Goal: Find specific page/section: Find specific page/section

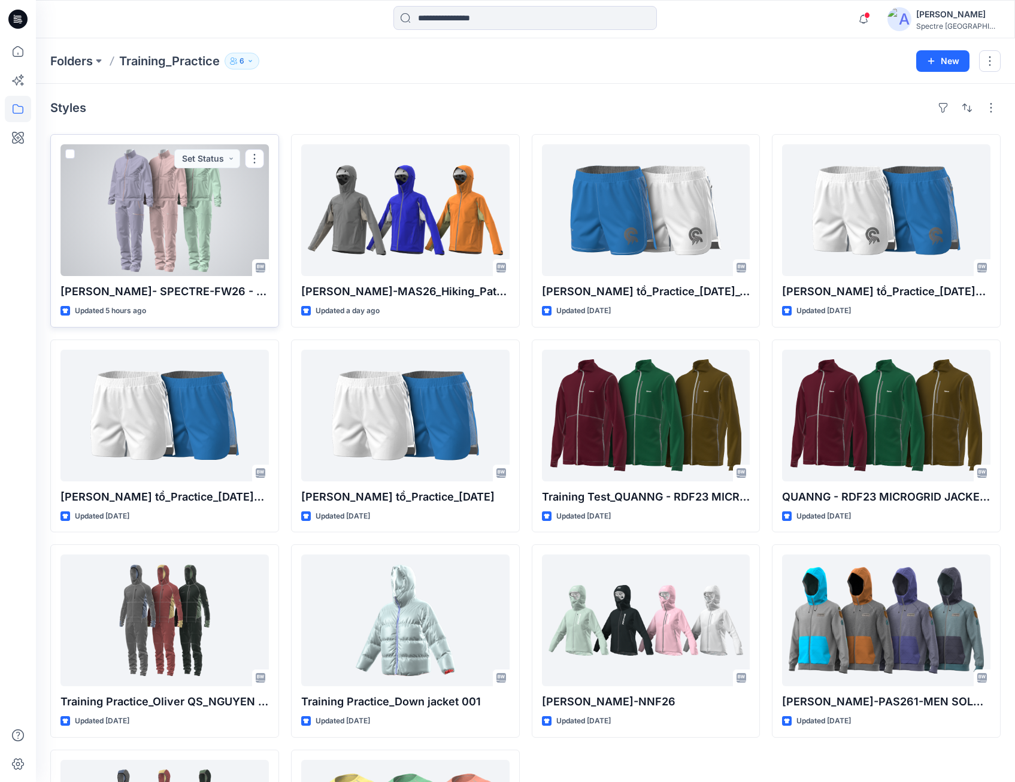
click at [202, 213] on div at bounding box center [164, 210] width 208 height 132
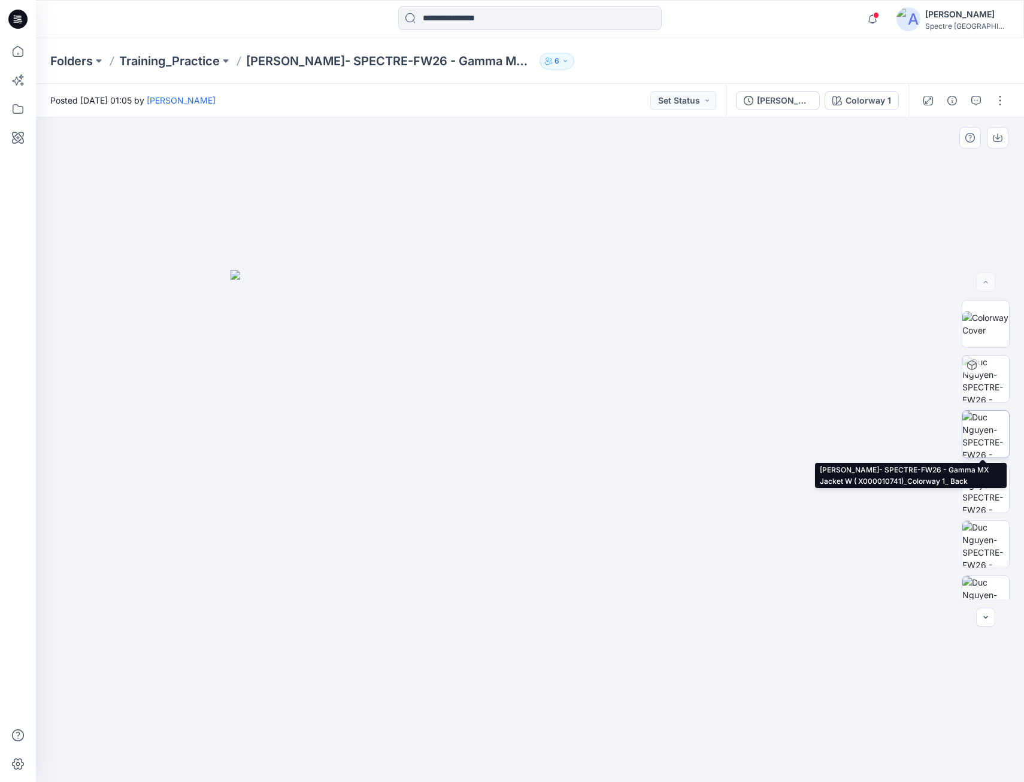
click at [985, 434] on img at bounding box center [985, 434] width 47 height 47
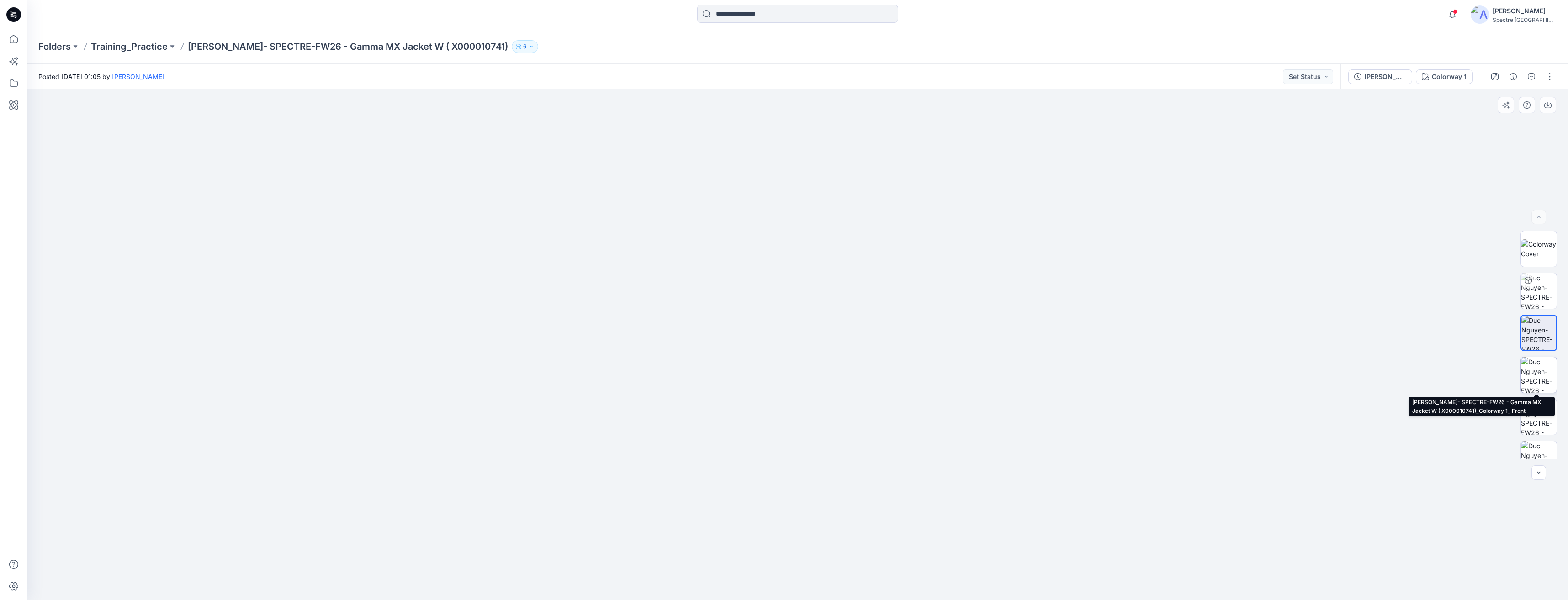
click at [774, 379] on img at bounding box center [1538, 374] width 36 height 36
click at [125, 43] on p "Training_Practice" at bounding box center [129, 47] width 77 height 13
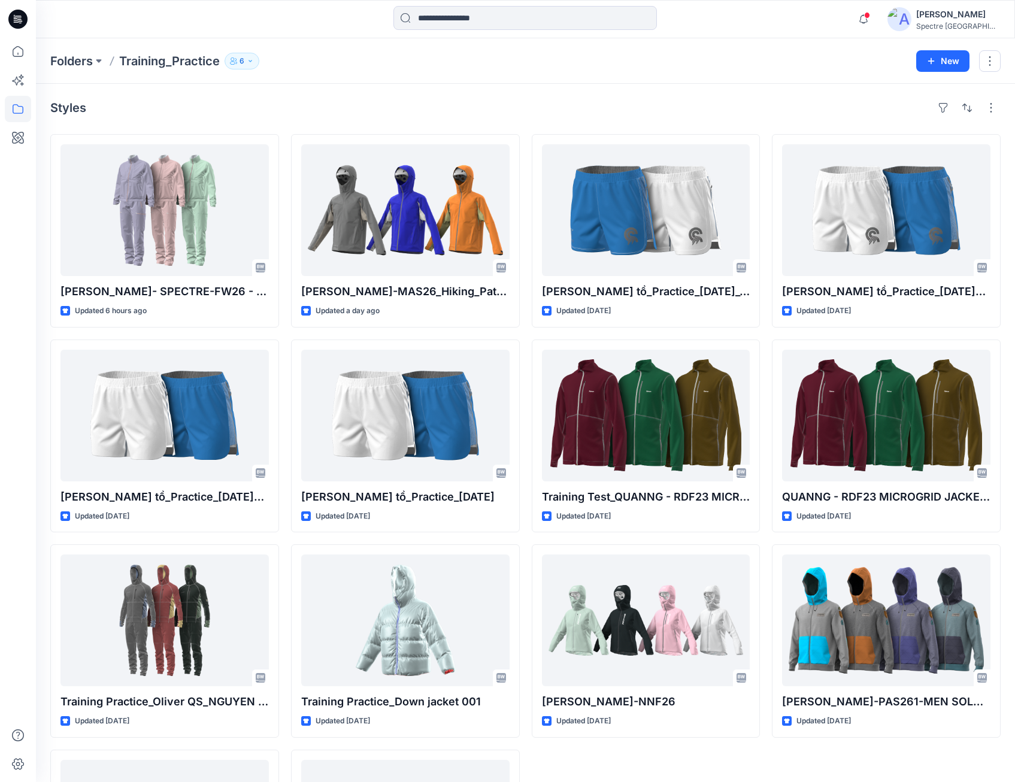
click at [245, 62] on button "6" at bounding box center [242, 61] width 35 height 17
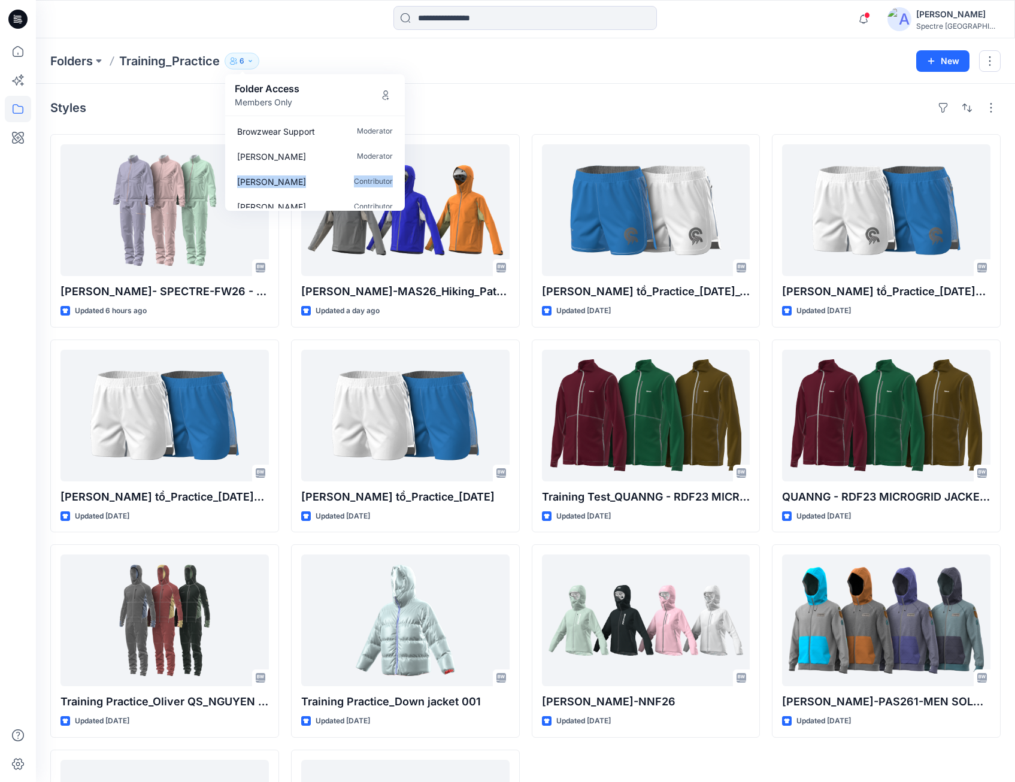
drag, startPoint x: 402, startPoint y: 151, endPoint x: 400, endPoint y: 173, distance: 22.3
click at [400, 173] on div "Browzwear Support Moderator [PERSON_NAME] Moderator [PERSON_NAME] Contributor […" at bounding box center [315, 163] width 180 height 95
drag, startPoint x: 400, startPoint y: 172, endPoint x: 401, endPoint y: 156, distance: 16.2
click at [401, 156] on div "Browzwear Support Moderator [PERSON_NAME] Moderator [PERSON_NAME] Contributor […" at bounding box center [315, 163] width 180 height 95
click at [577, 86] on div "Styles [PERSON_NAME]- SPECTRE-FW26 - Gamma MX Jacket W ( X000010741) Updated 6 …" at bounding box center [525, 520] width 979 height 873
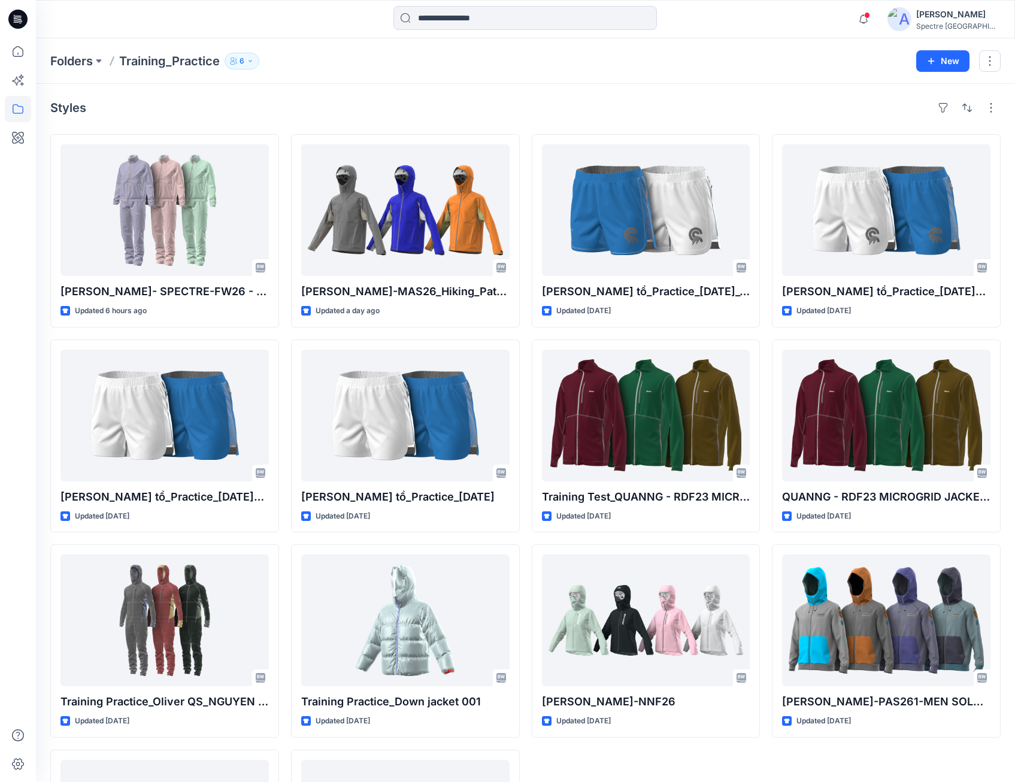
click at [581, 66] on div "Folders Training_Practice 6 Folder Access Members Only Browzwear Support Modera…" at bounding box center [478, 61] width 857 height 17
click at [332, 101] on div "Styles" at bounding box center [525, 107] width 951 height 19
click at [870, 18] on span at bounding box center [867, 15] width 6 height 7
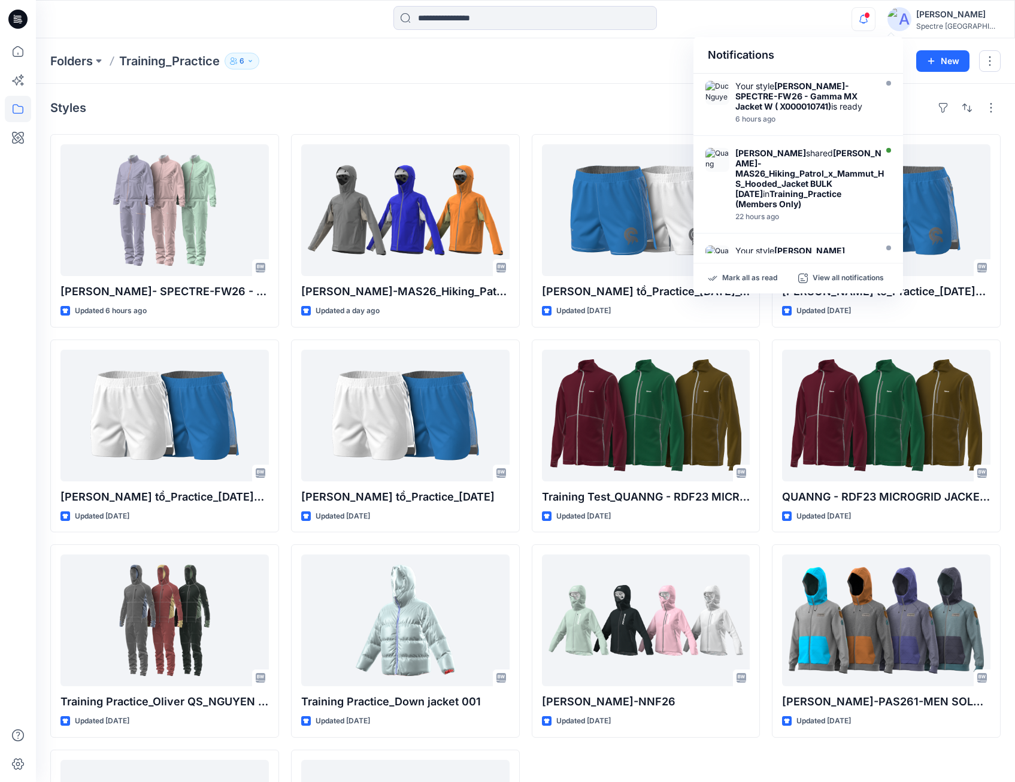
click at [870, 17] on span at bounding box center [867, 15] width 6 height 7
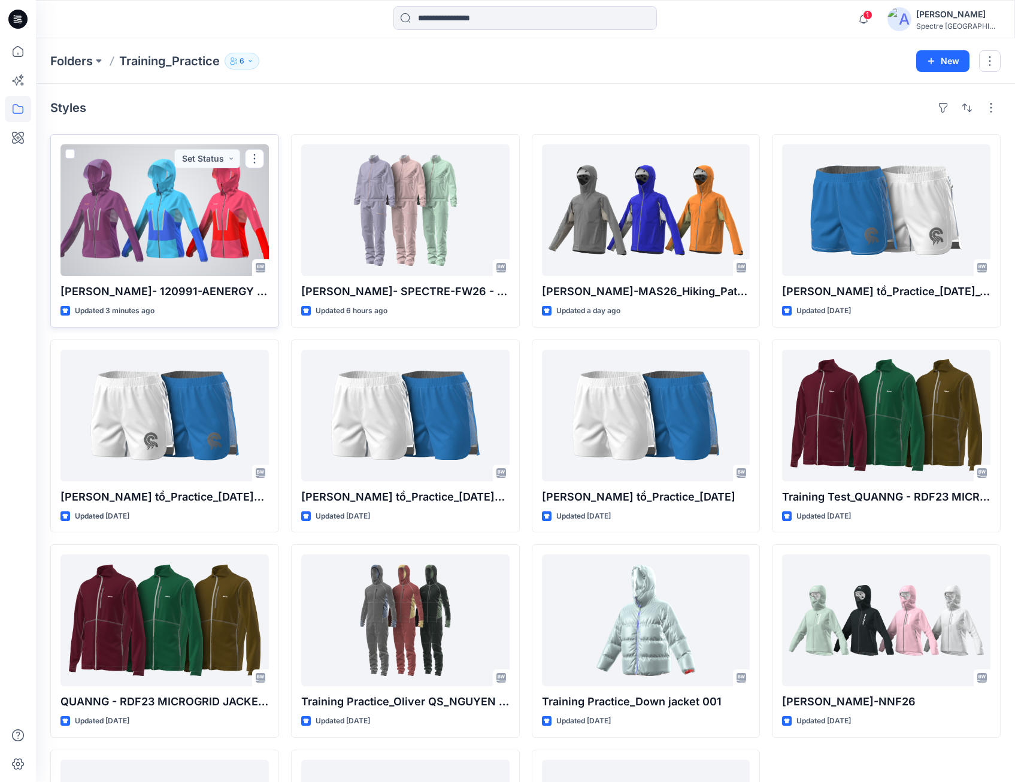
click at [161, 222] on div at bounding box center [164, 210] width 208 height 132
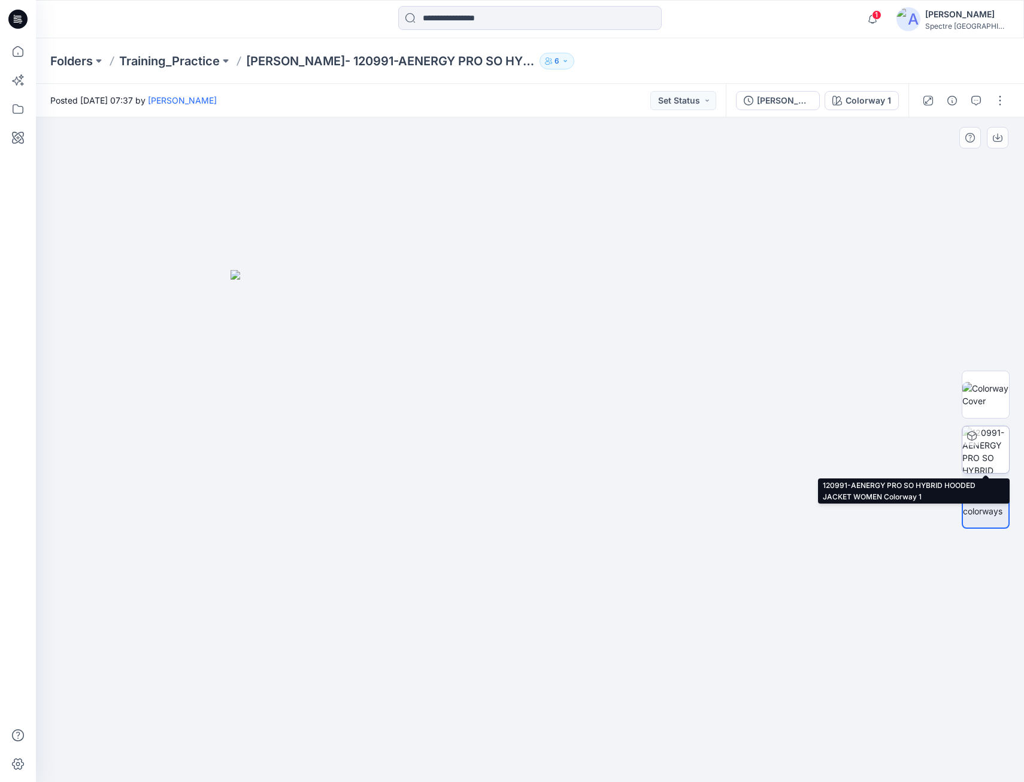
click at [986, 440] on img at bounding box center [985, 449] width 47 height 47
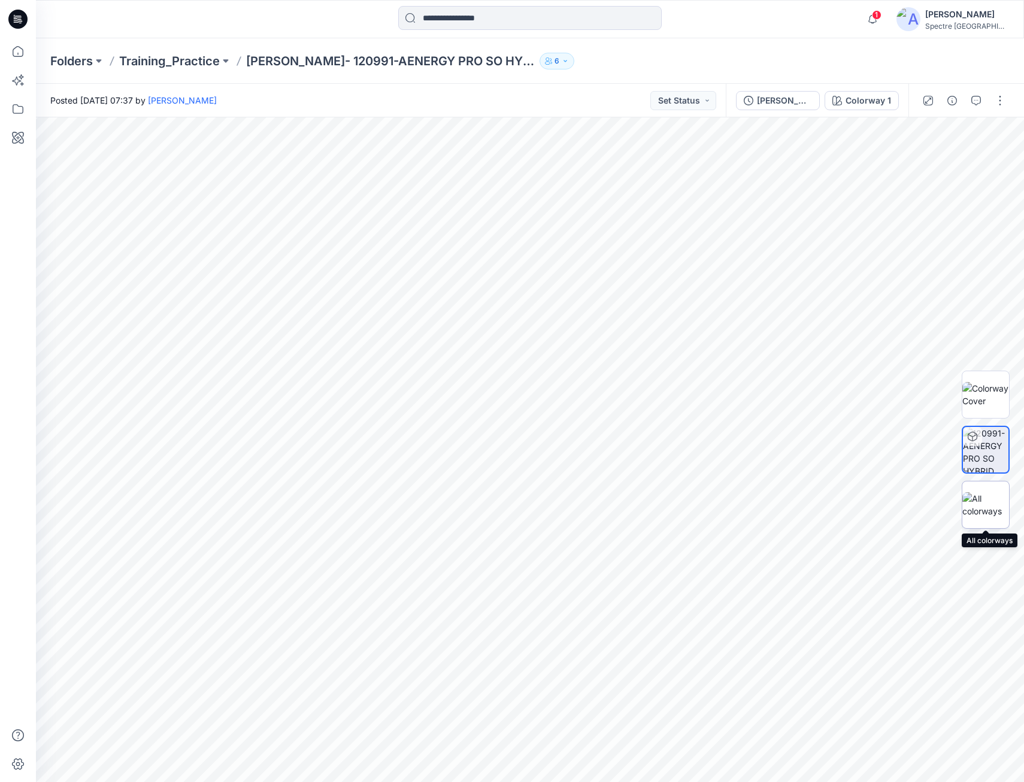
click at [998, 500] on img at bounding box center [985, 504] width 47 height 25
click at [989, 395] on img at bounding box center [985, 394] width 47 height 25
click at [184, 61] on p "Training_Practice" at bounding box center [169, 61] width 101 height 17
